Goal: Information Seeking & Learning: Learn about a topic

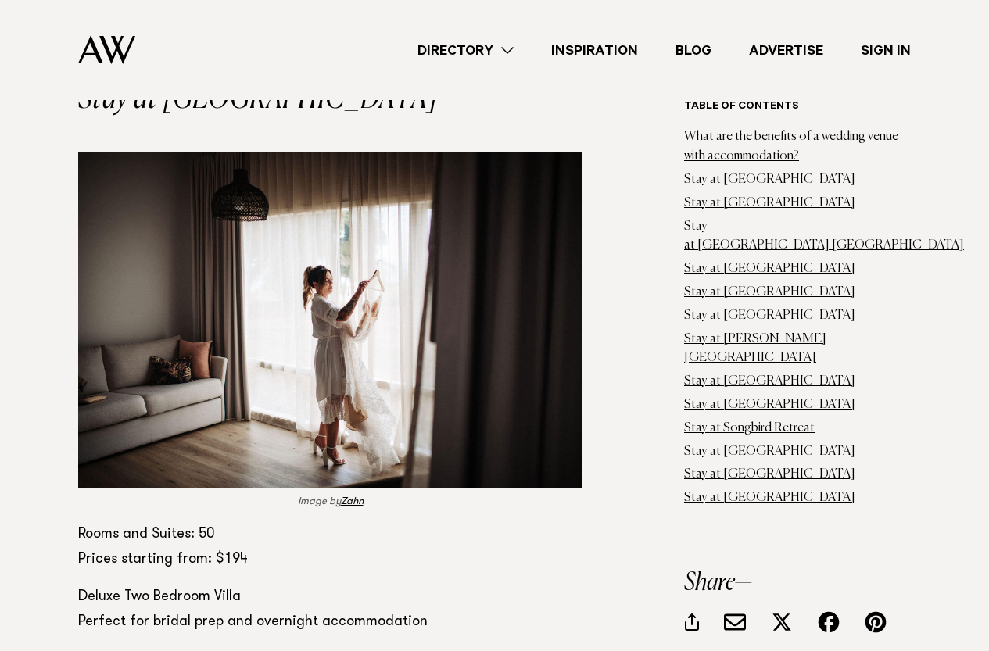
scroll to position [1563, 0]
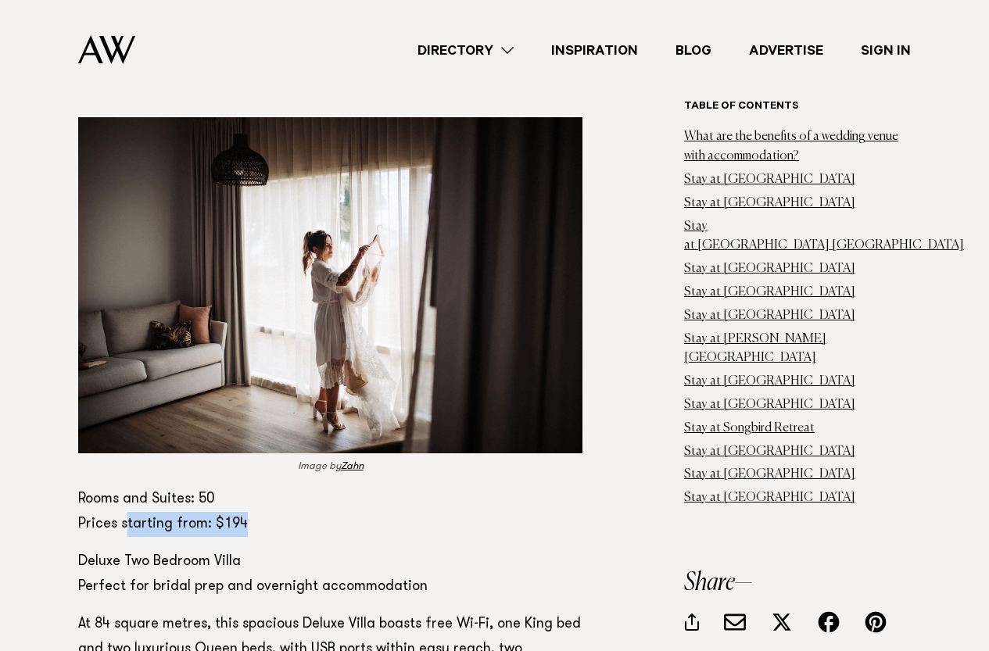
drag, startPoint x: 127, startPoint y: 523, endPoint x: 243, endPoint y: 528, distance: 115.8
click at [243, 528] on p "Rooms and Suites: 50 Prices starting from: $194" at bounding box center [330, 512] width 504 height 50
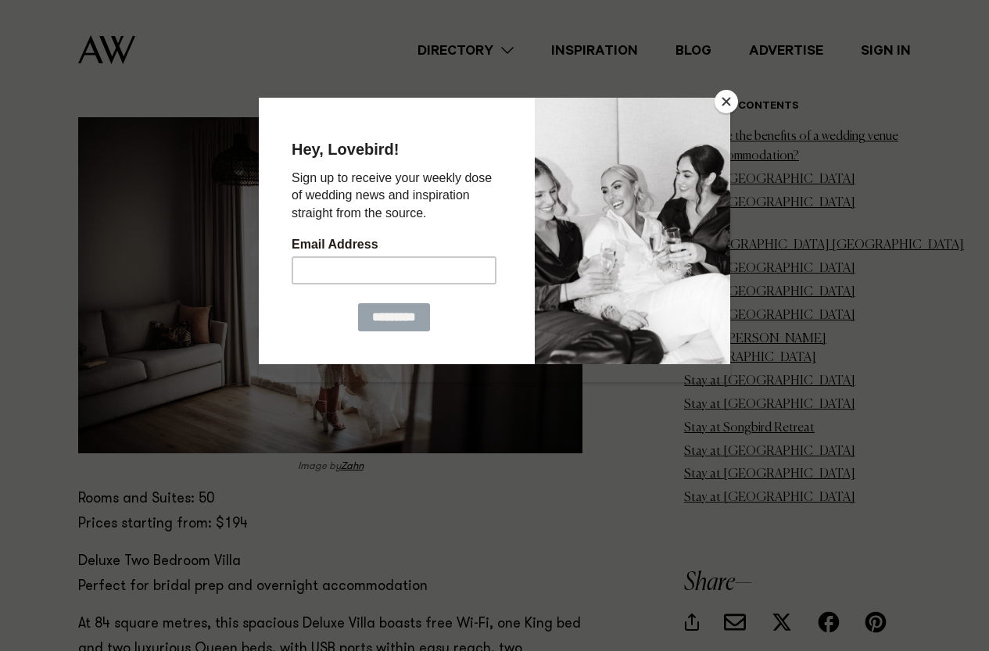
click at [724, 91] on button "Close" at bounding box center [725, 101] width 23 height 23
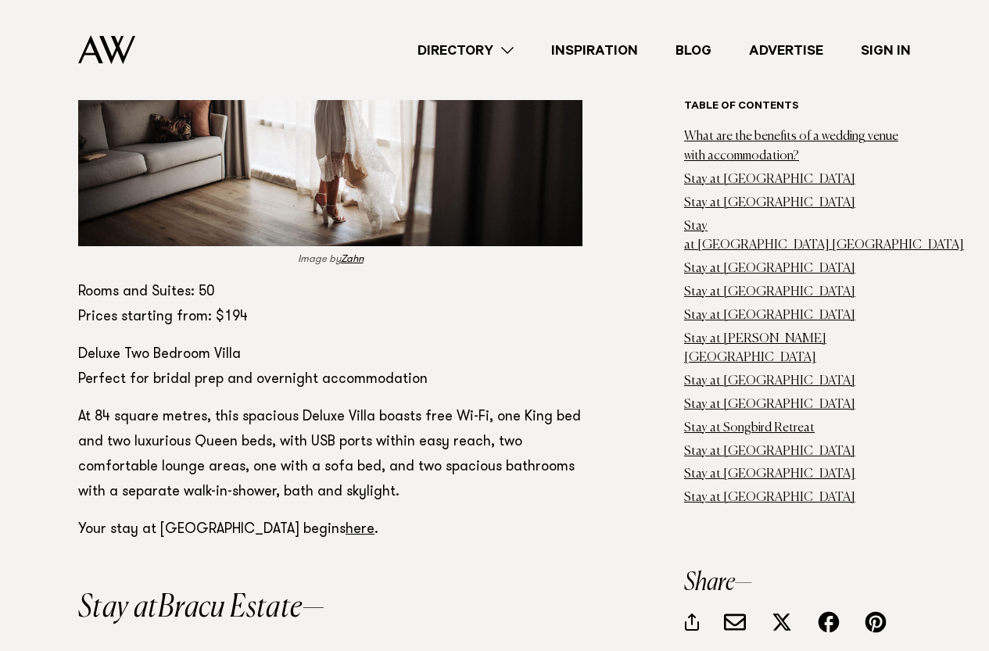
scroll to position [1797, 0]
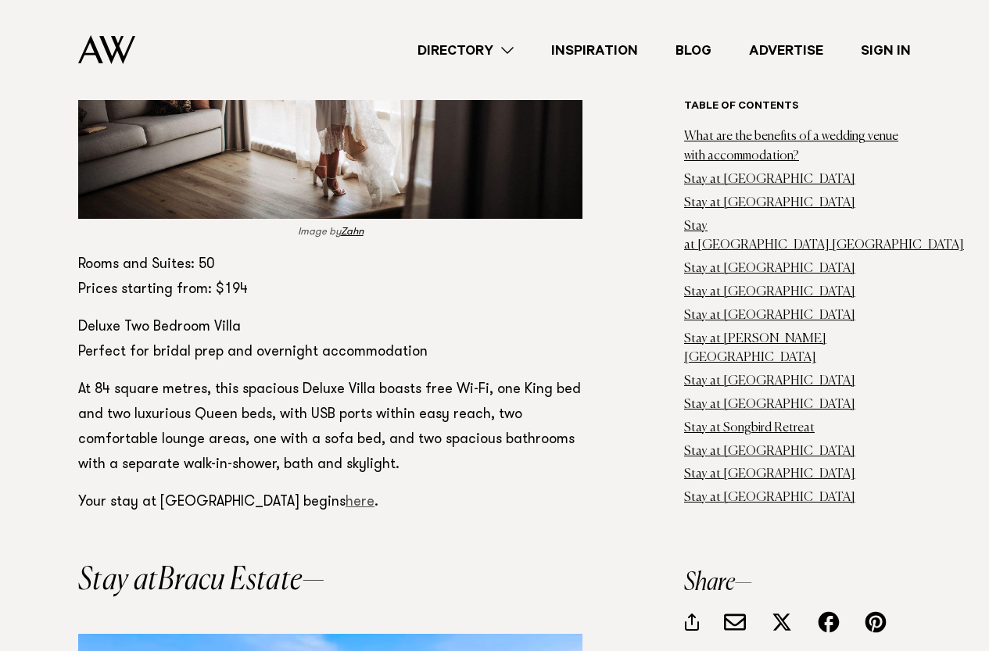
click at [374, 506] on link "here" at bounding box center [359, 502] width 29 height 14
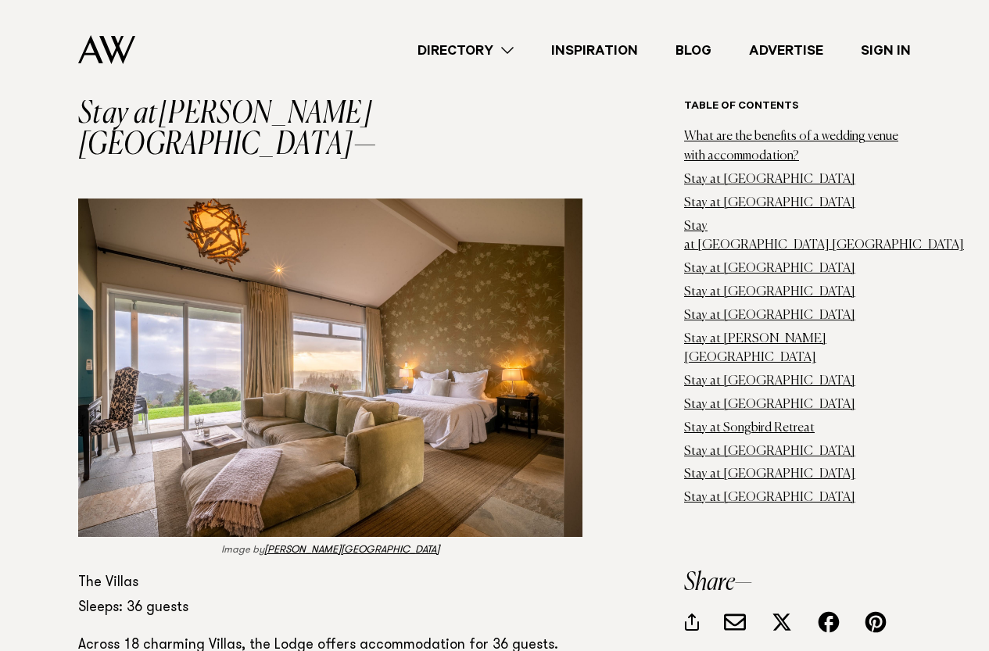
scroll to position [6330, 0]
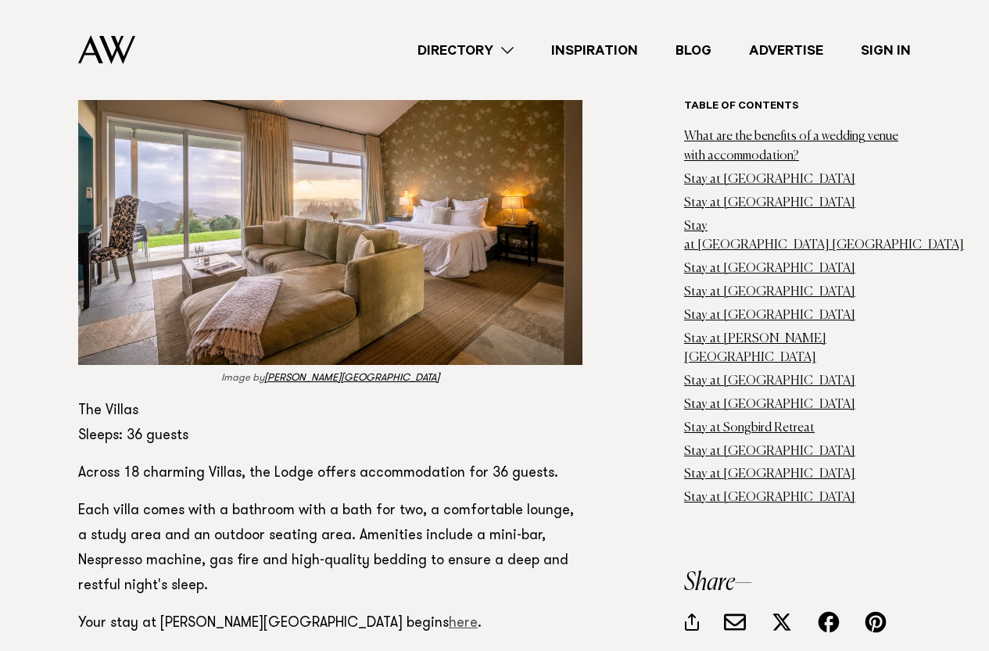
click at [449, 617] on link "here" at bounding box center [463, 624] width 29 height 14
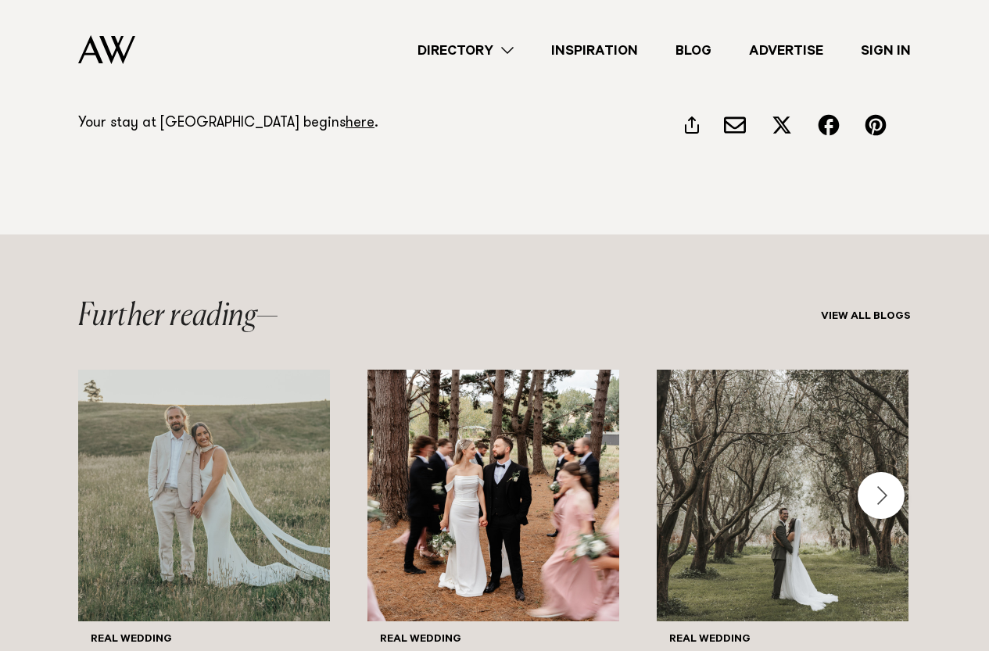
scroll to position [11722, 0]
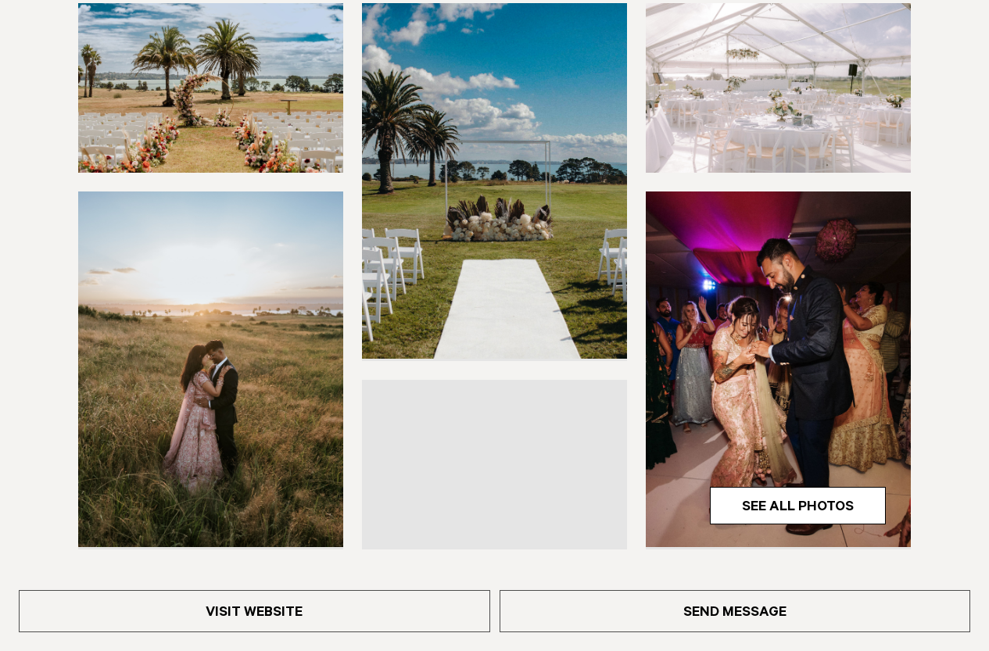
scroll to position [469, 0]
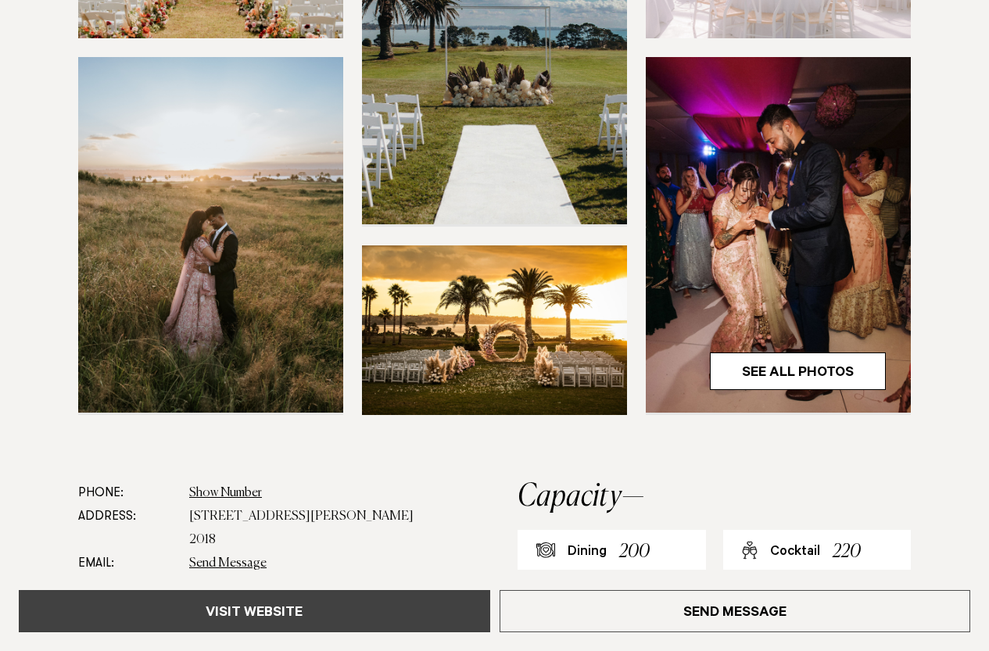
click at [343, 610] on link "Visit Website" at bounding box center [254, 611] width 471 height 42
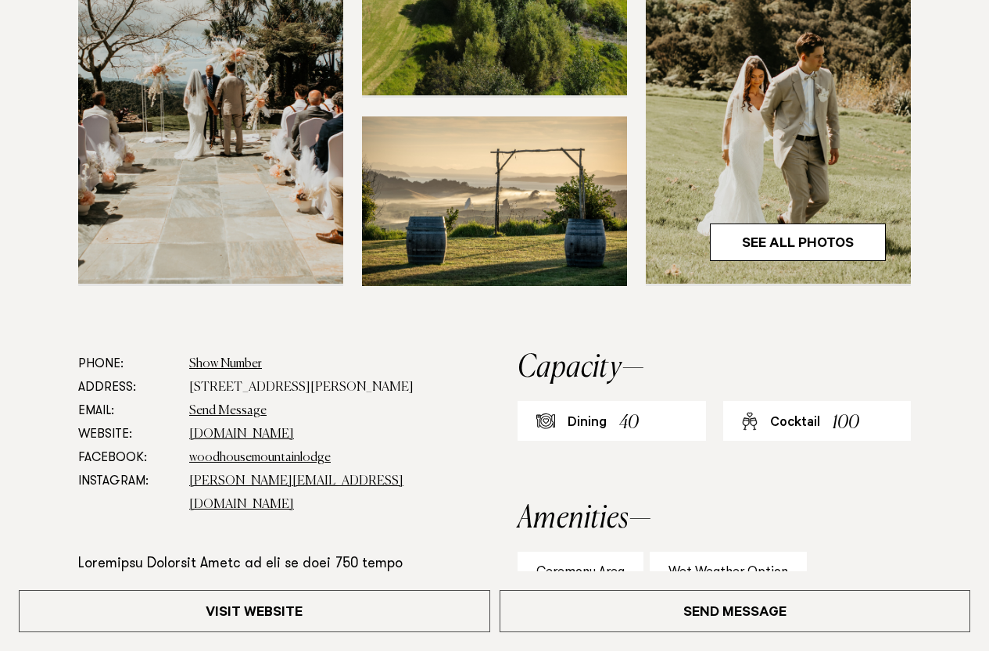
scroll to position [625, 0]
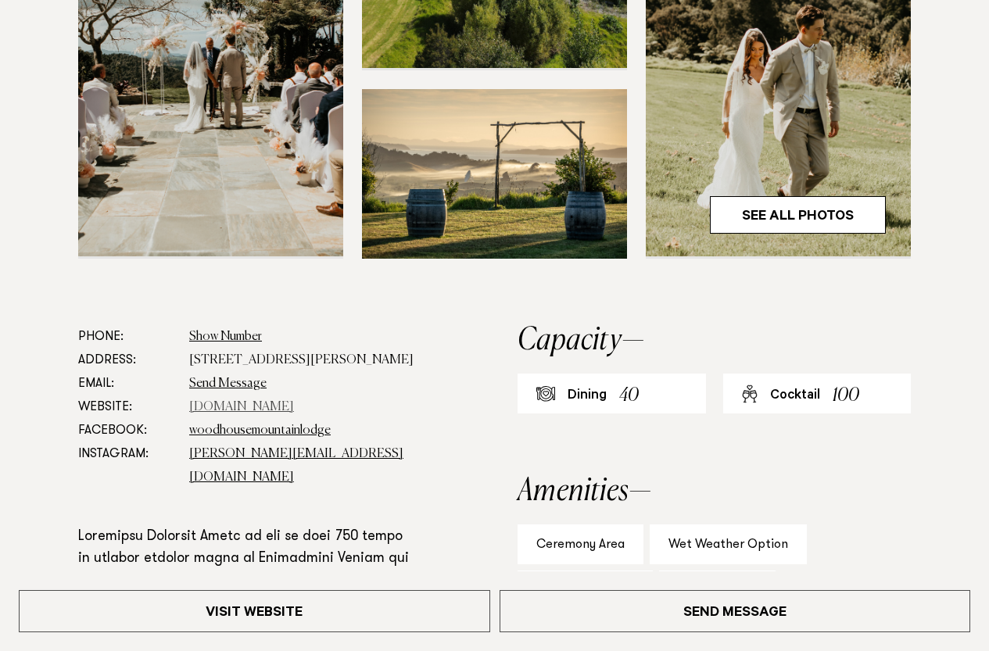
click at [273, 401] on link "woodhouselodge.nz" at bounding box center [241, 407] width 105 height 13
